Goal: Task Accomplishment & Management: Manage account settings

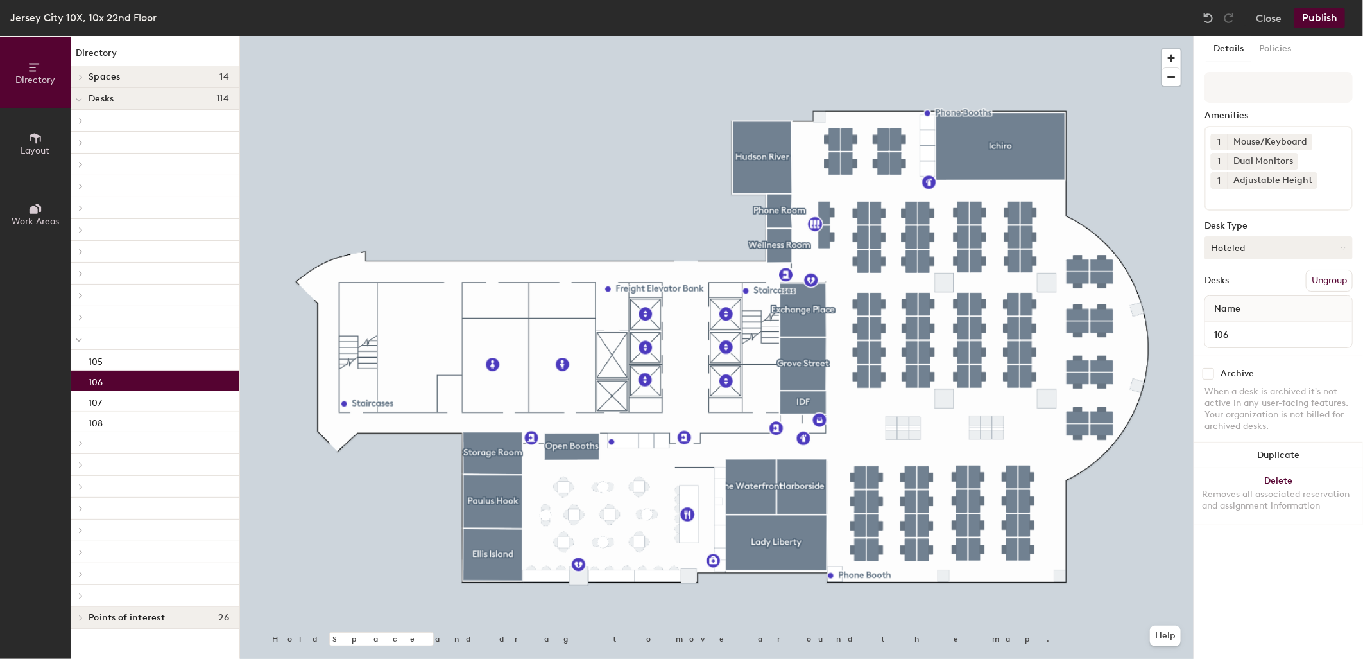
click at [1273, 248] on button "Hoteled" at bounding box center [1279, 247] width 148 height 23
click at [1267, 286] on div "Assigned" at bounding box center [1269, 287] width 128 height 19
click at [1313, 21] on button "Publish" at bounding box center [1320, 18] width 51 height 21
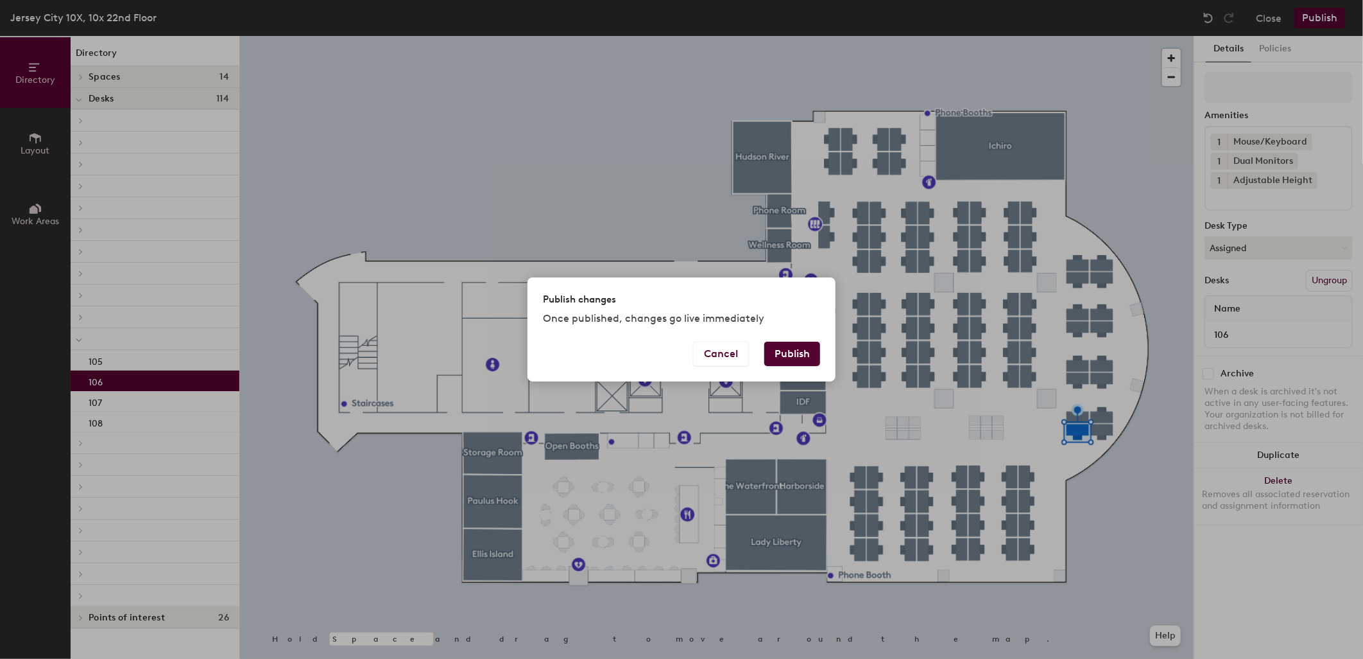
click at [788, 358] on button "Publish" at bounding box center [792, 353] width 56 height 24
